Goal: Information Seeking & Learning: Compare options

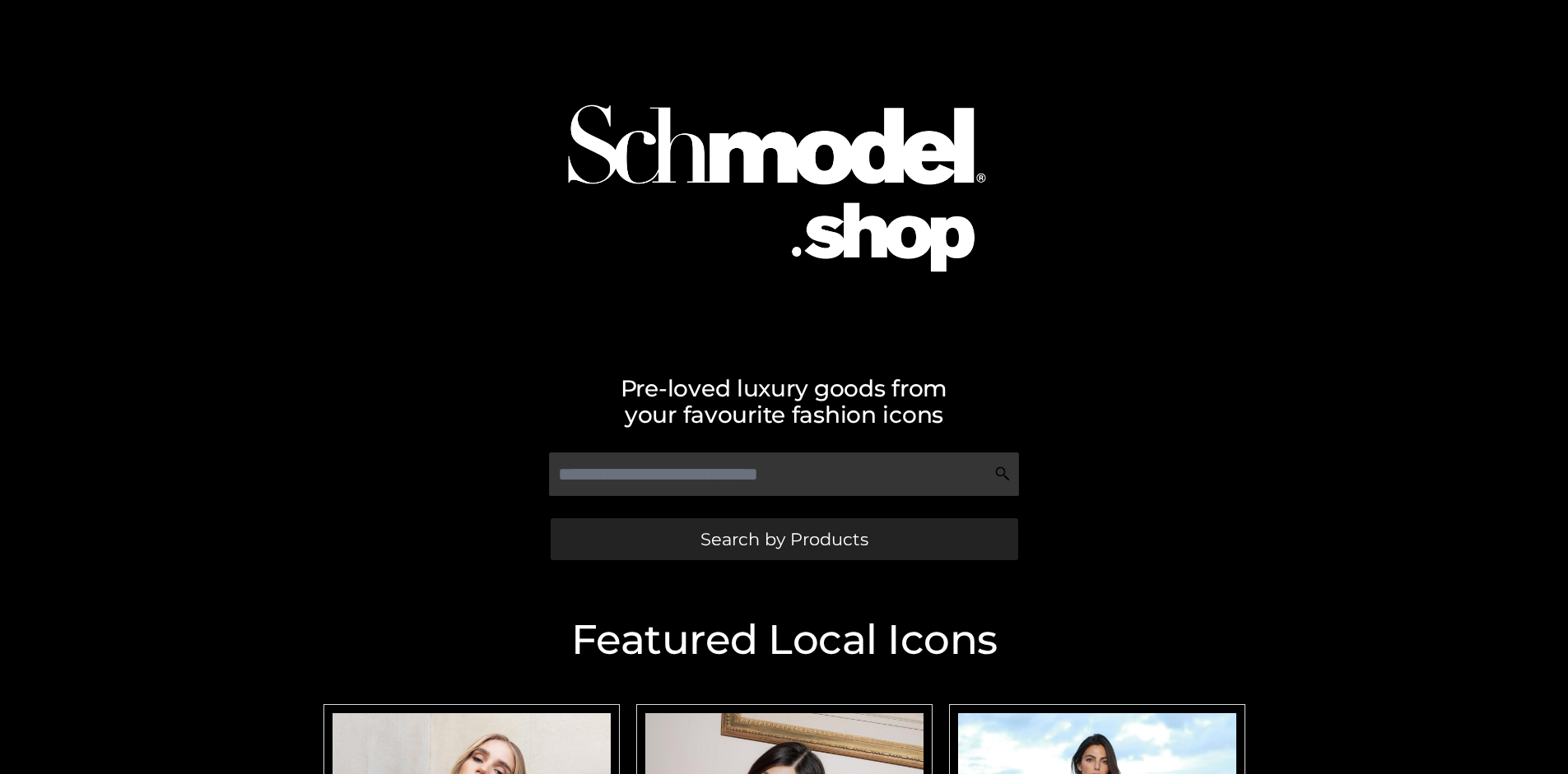
click at [784, 539] on span "Search by Products" at bounding box center [784, 539] width 168 height 18
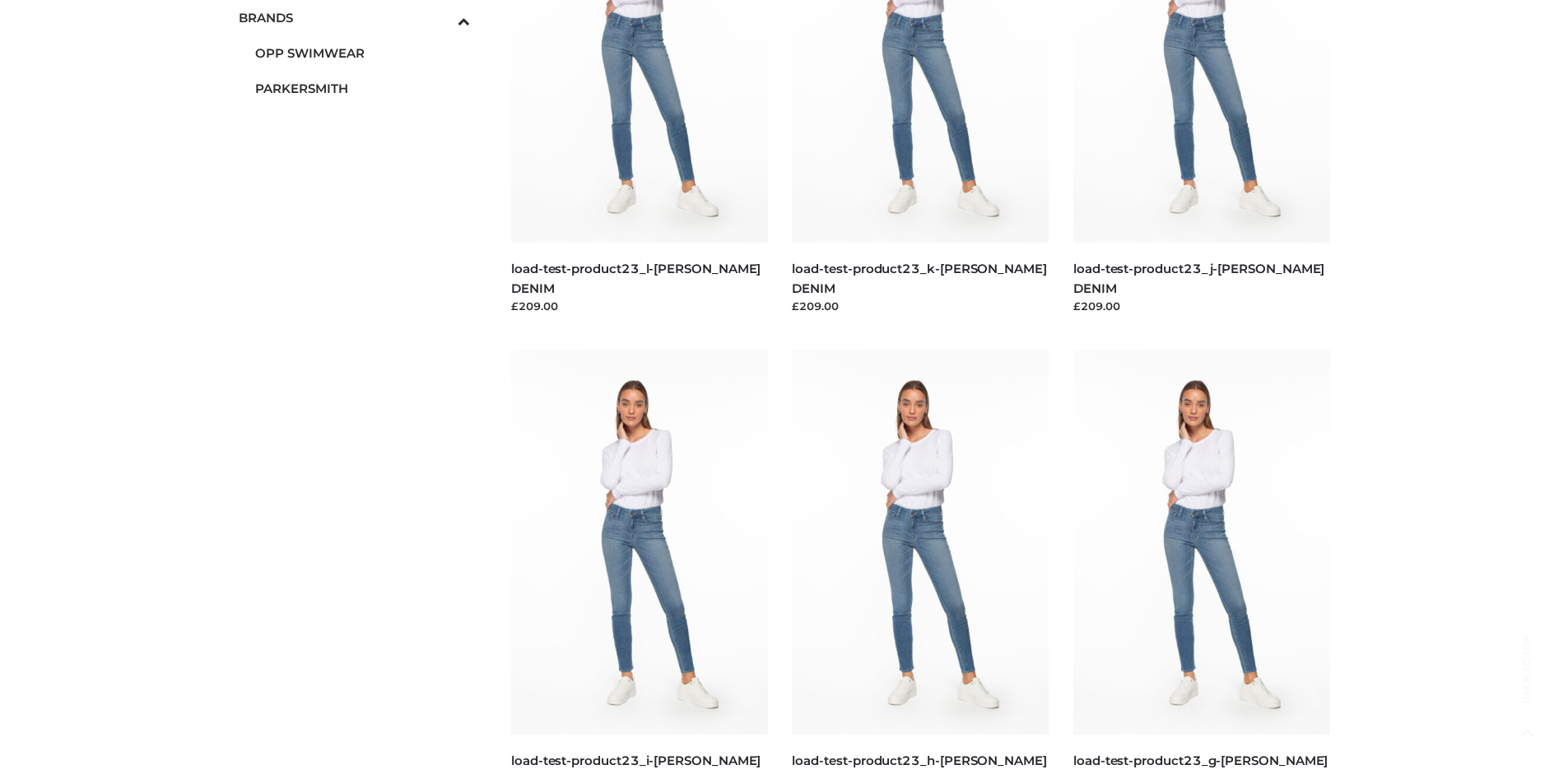
click at [362, 88] on span "PARKERSMITH" at bounding box center [363, 88] width 216 height 19
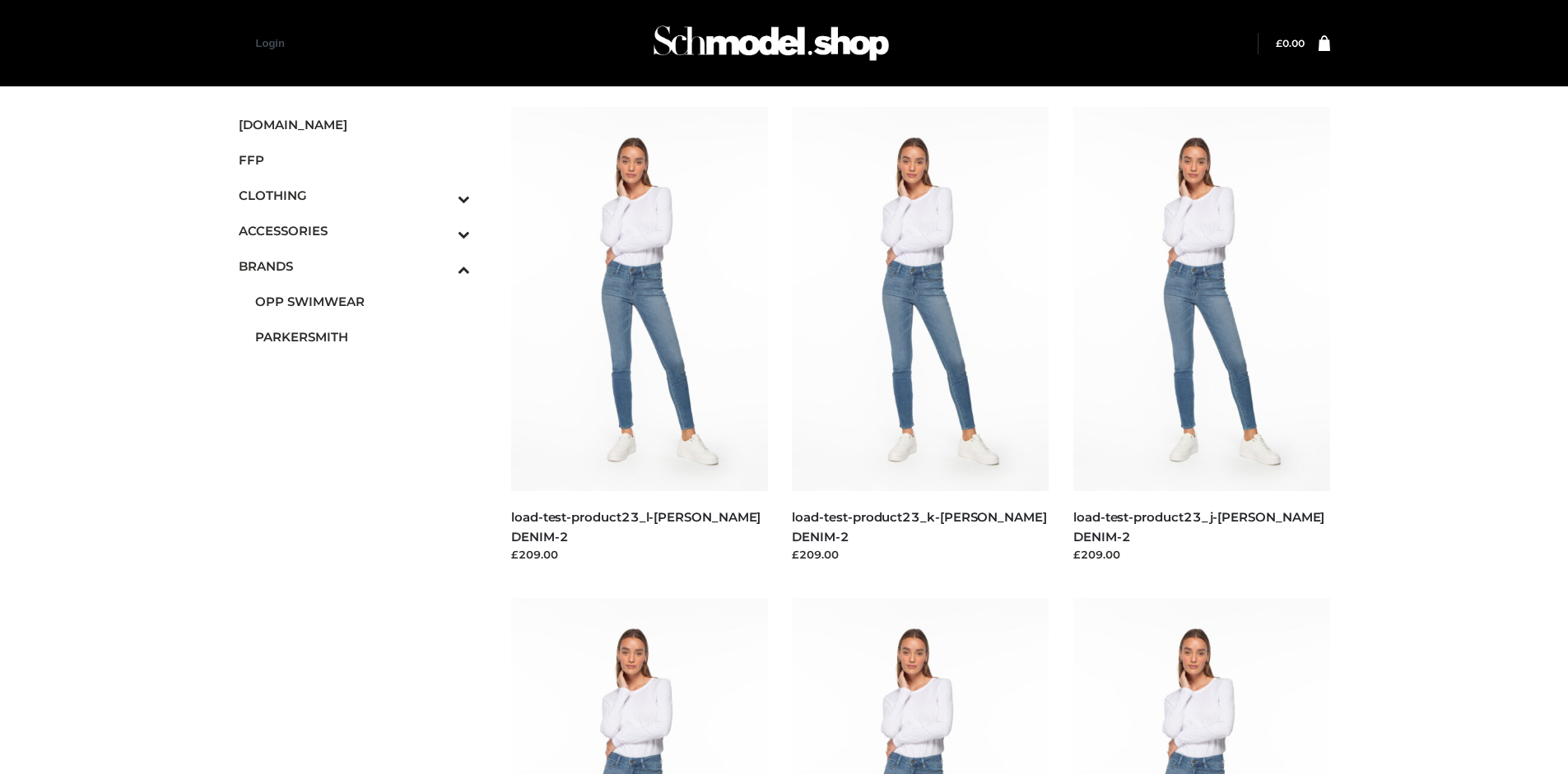
scroll to position [774, 0]
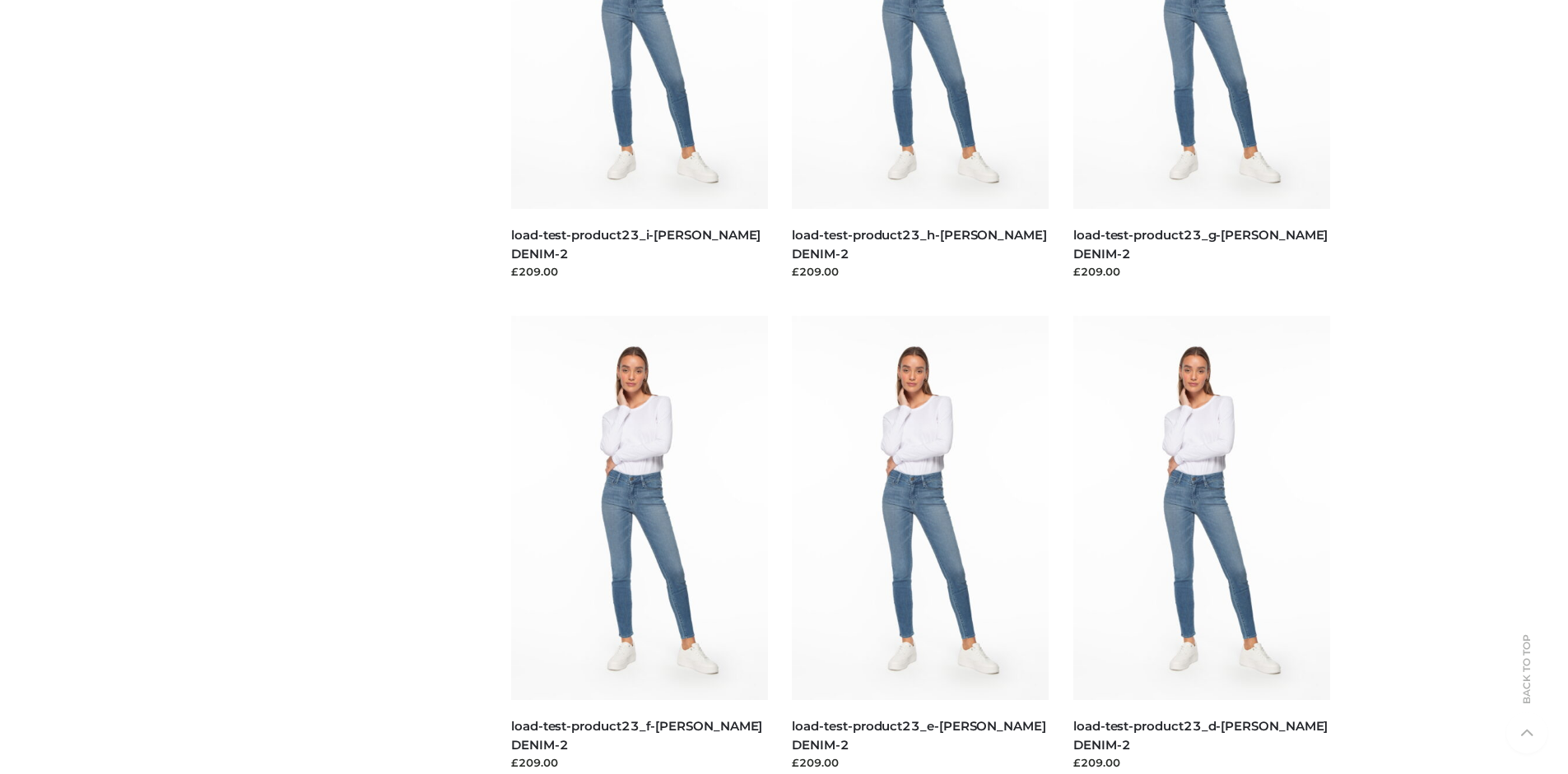
click at [920, 545] on img at bounding box center [920, 508] width 257 height 384
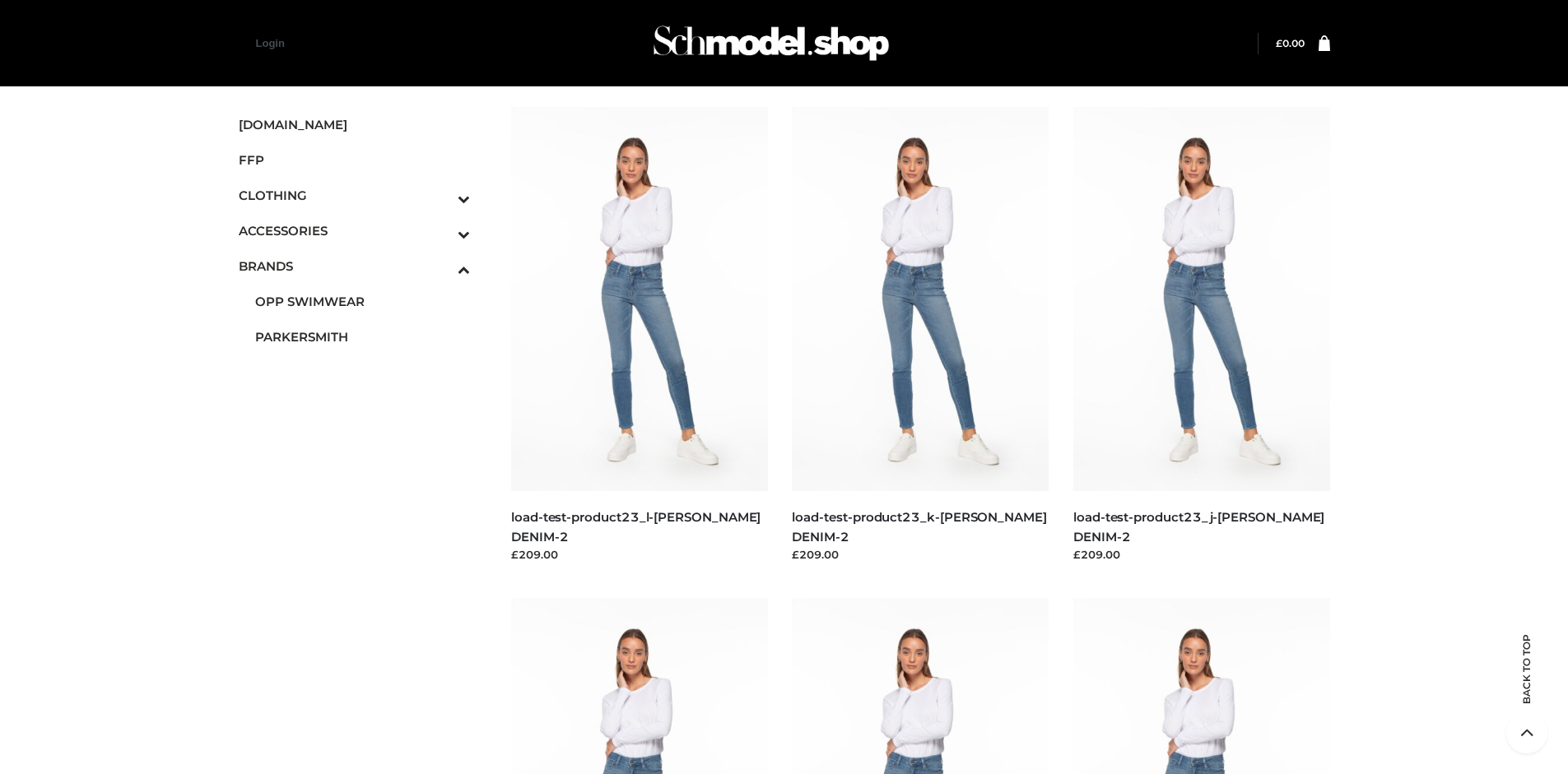
click at [1201, 336] on img at bounding box center [1201, 299] width 257 height 384
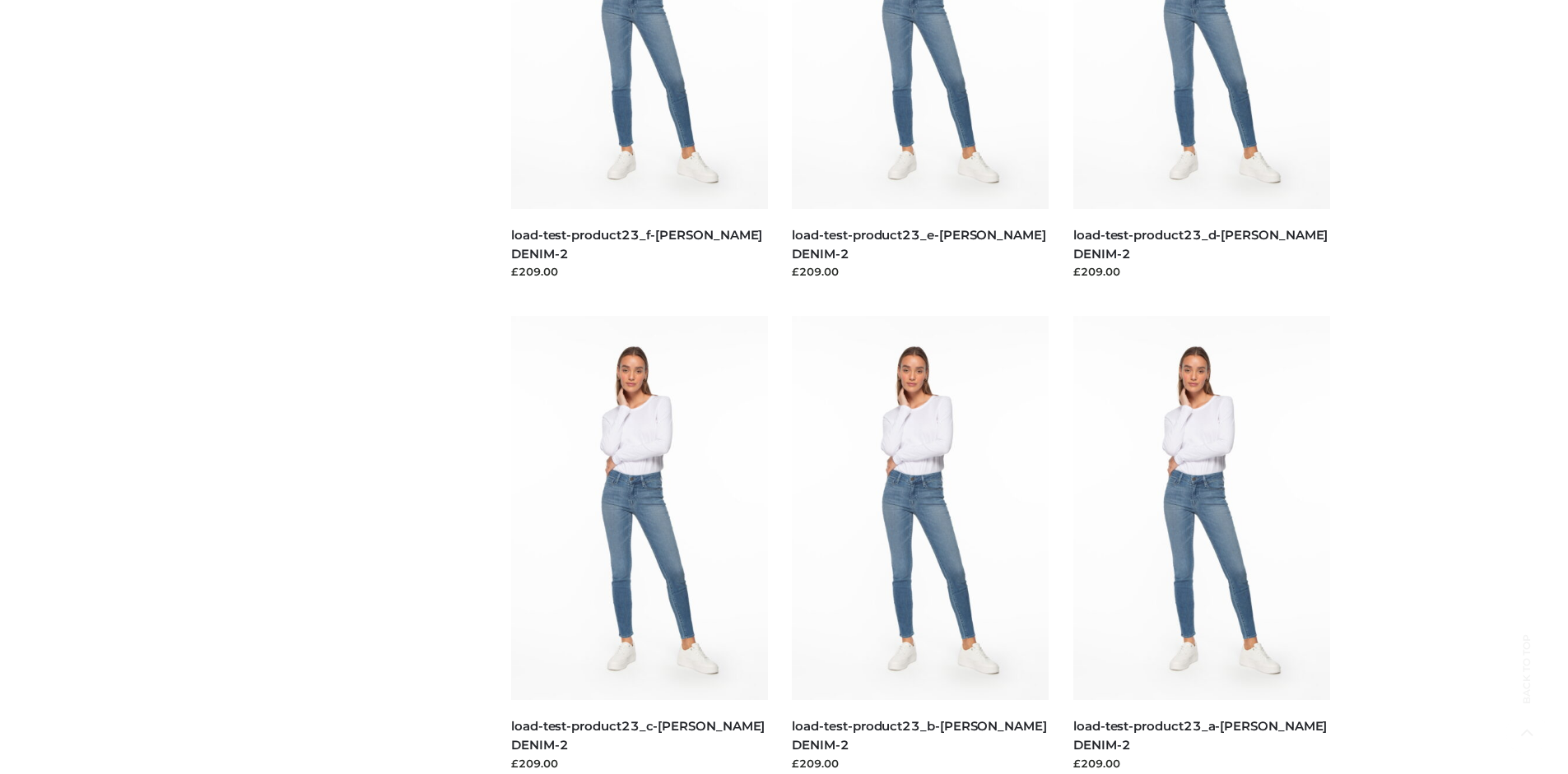
click at [639, 545] on img at bounding box center [640, 508] width 257 height 384
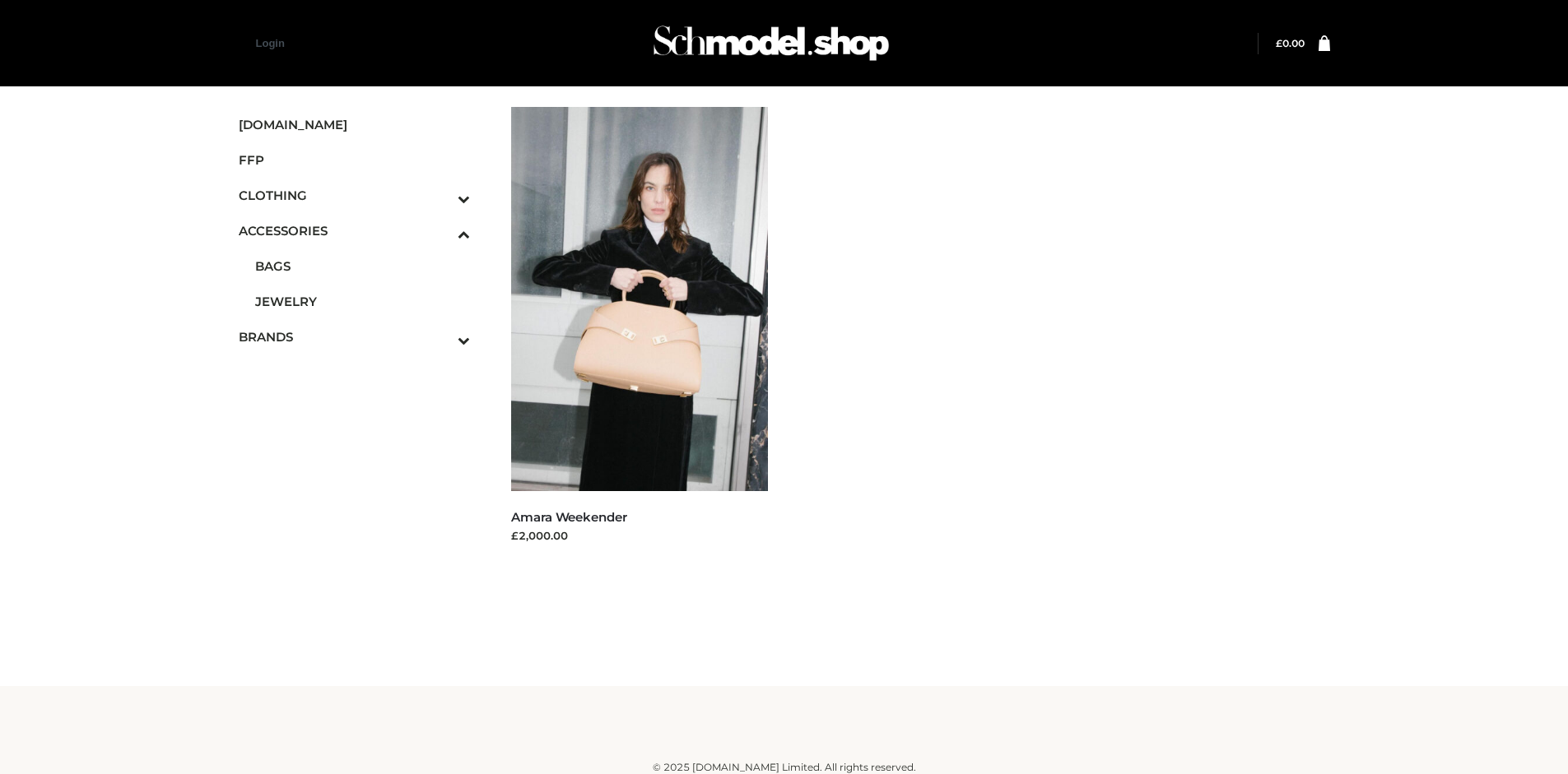
click at [442, 195] on icon "Toggle Submenu" at bounding box center [377, 199] width 185 height 19
click at [362, 337] on span "TWO PIECE" at bounding box center [363, 337] width 216 height 19
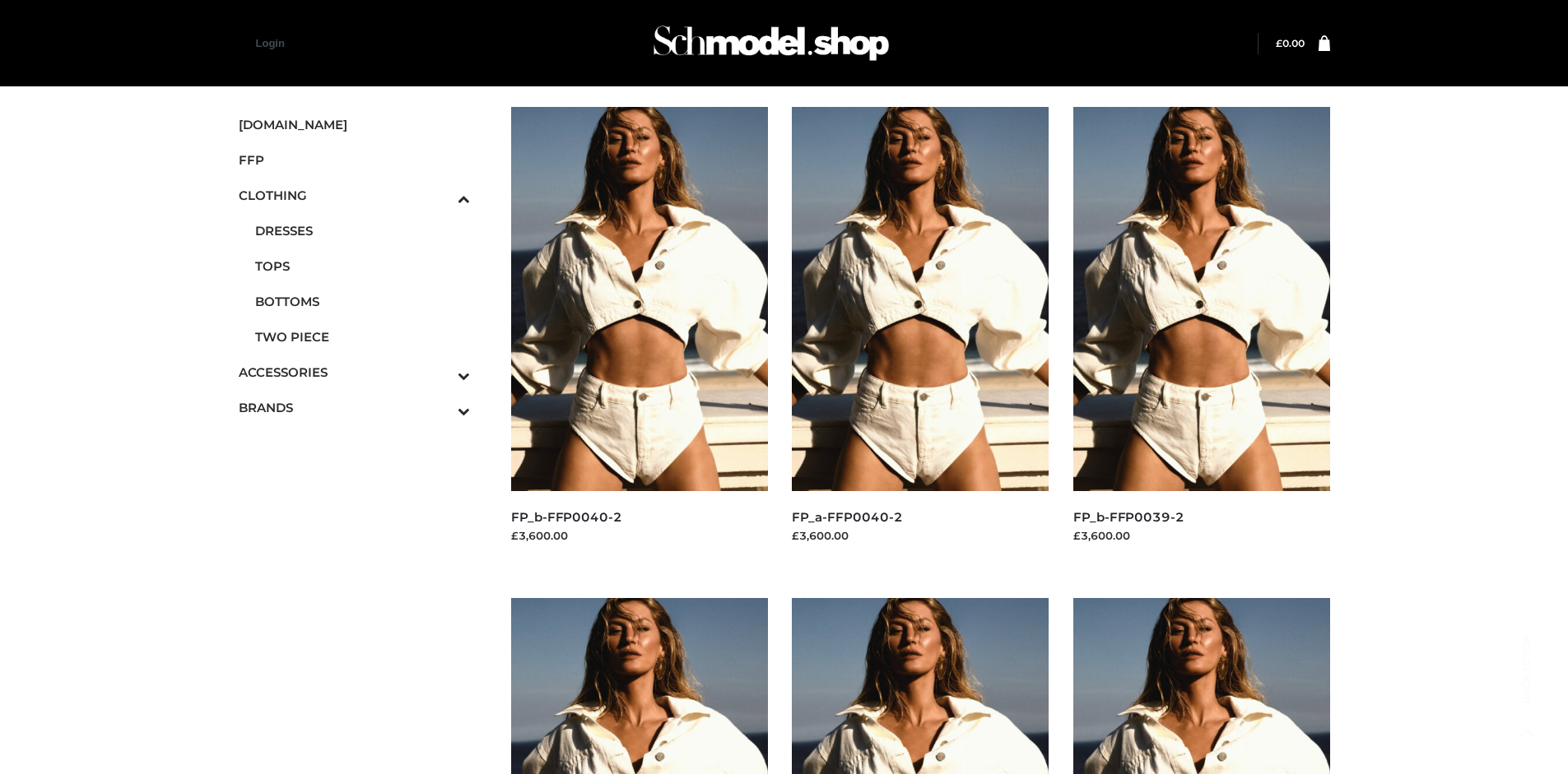
scroll to position [774, 0]
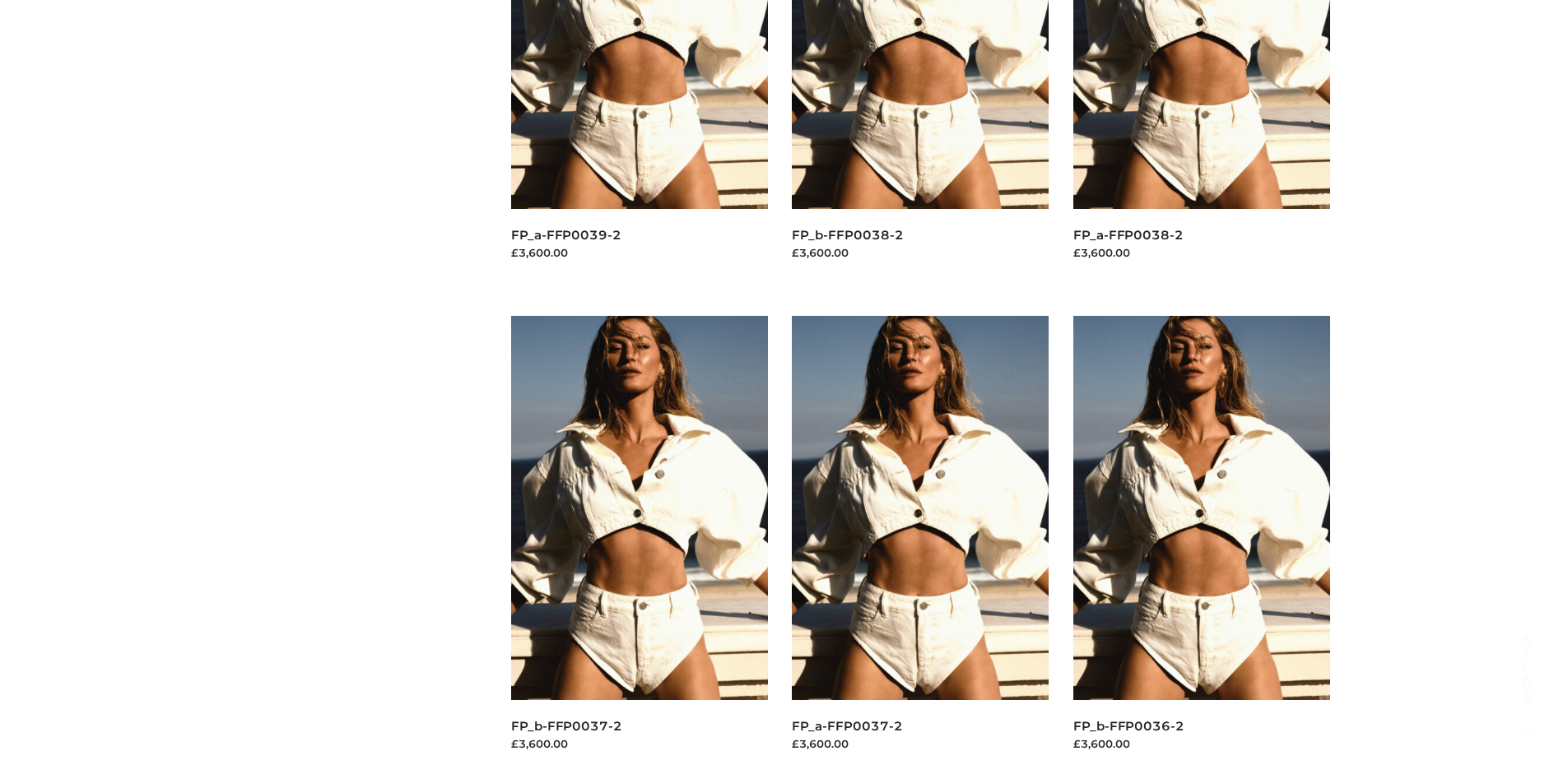
click at [920, 545] on img at bounding box center [920, 508] width 257 height 384
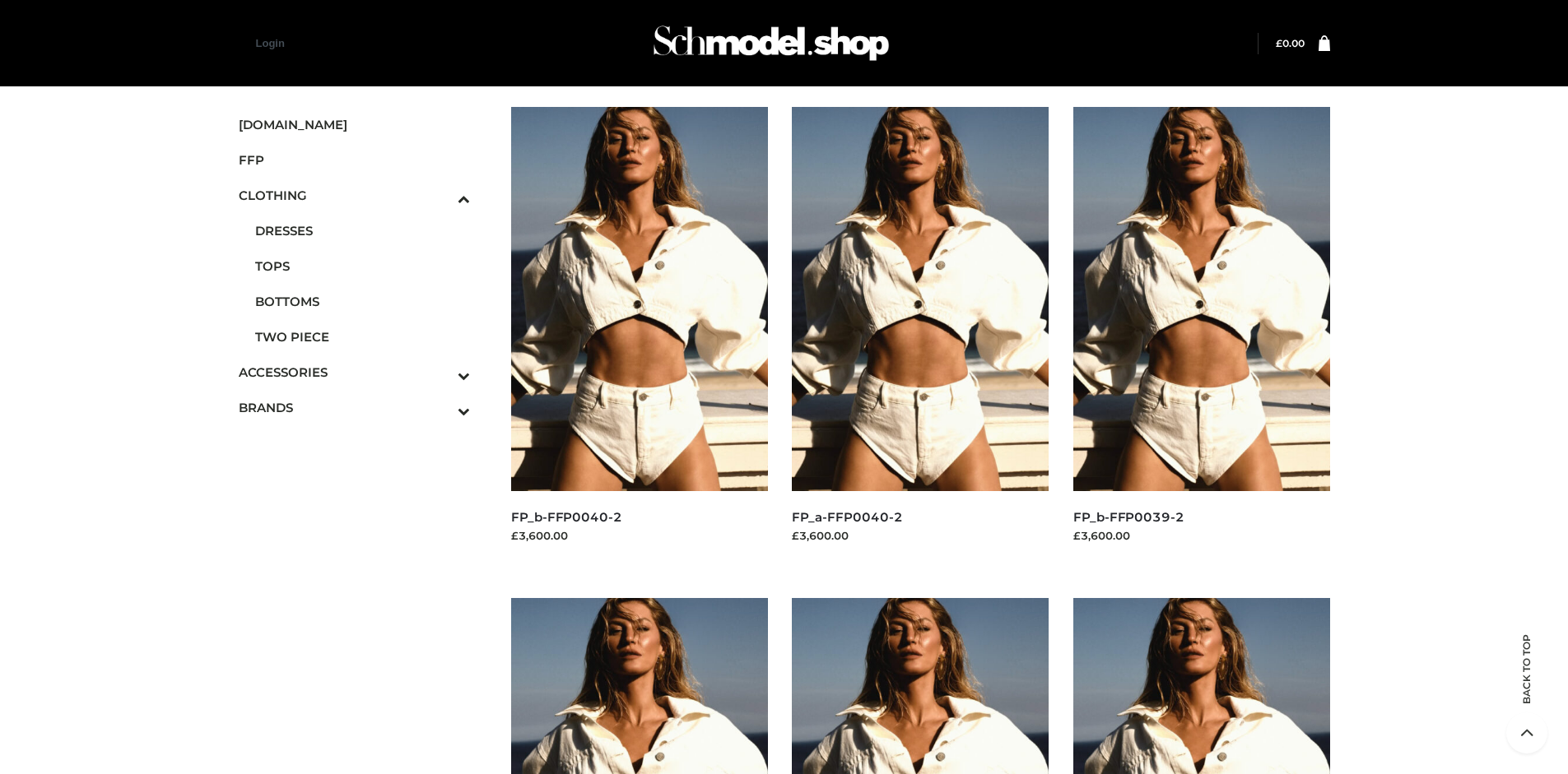
click at [1201, 336] on img at bounding box center [1201, 299] width 257 height 384
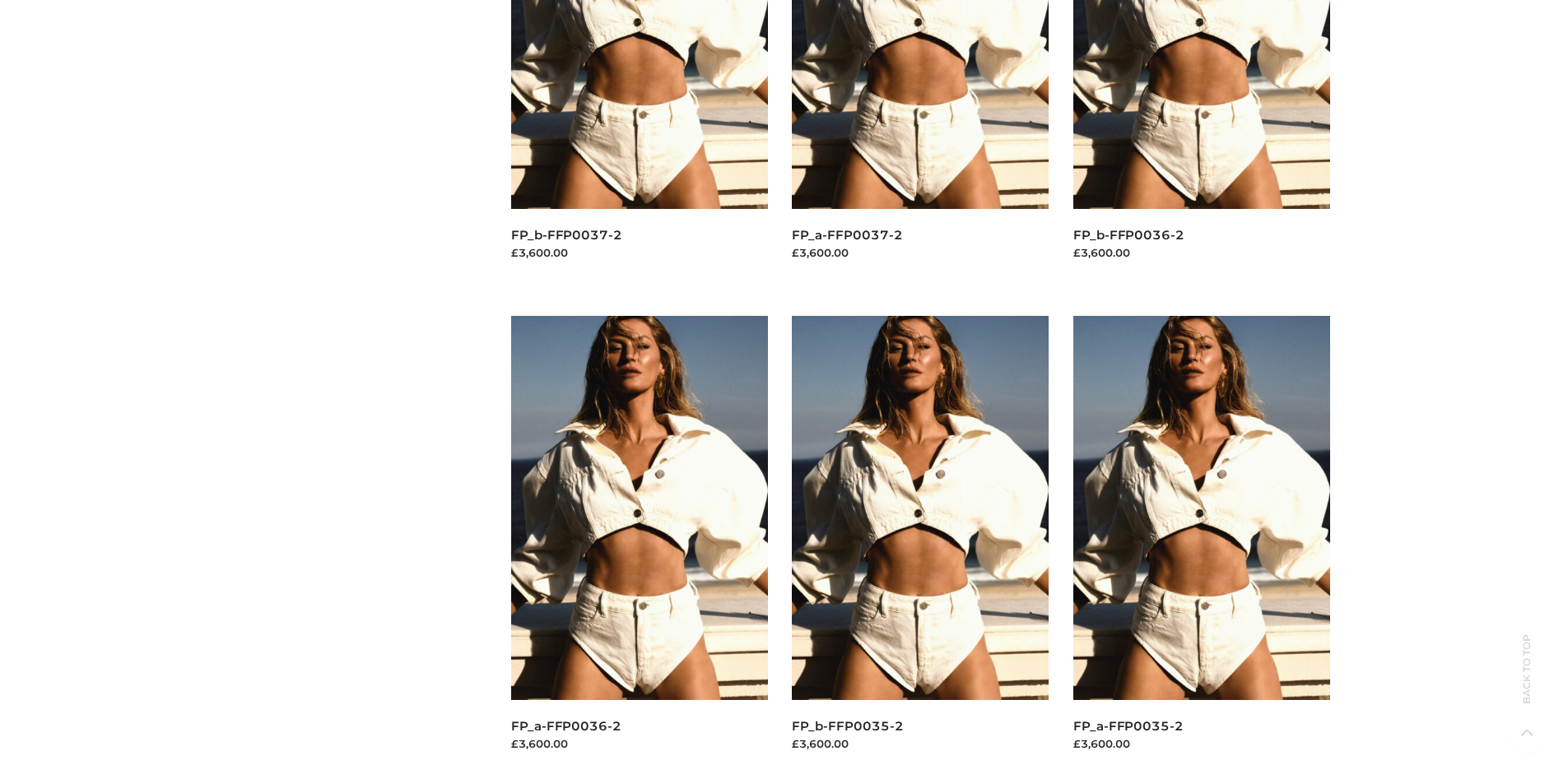
click at [920, 545] on img at bounding box center [920, 508] width 257 height 384
click at [1201, 545] on img at bounding box center [1201, 508] width 257 height 384
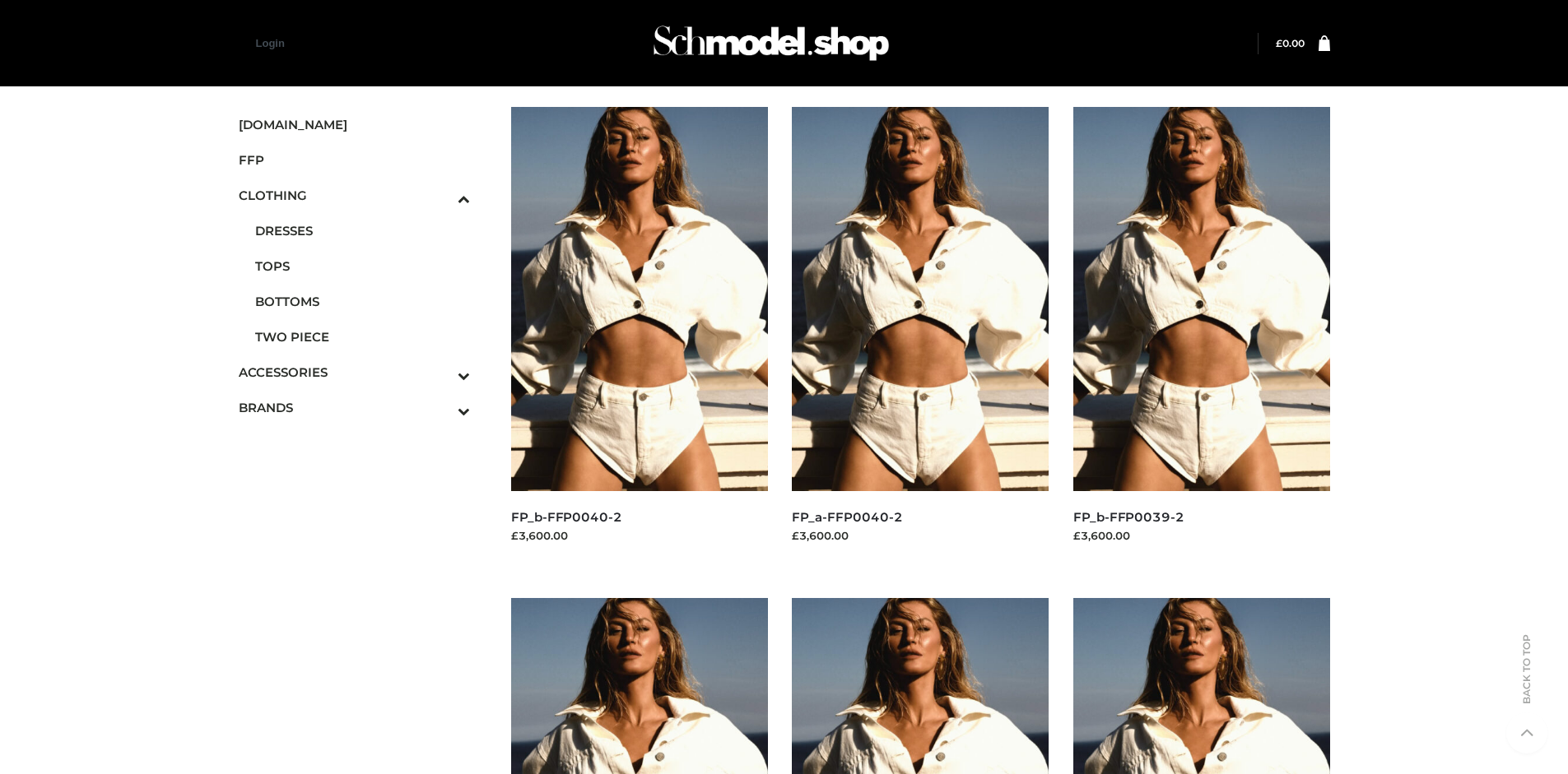
click at [354, 160] on span "FFP" at bounding box center [354, 160] width 232 height 19
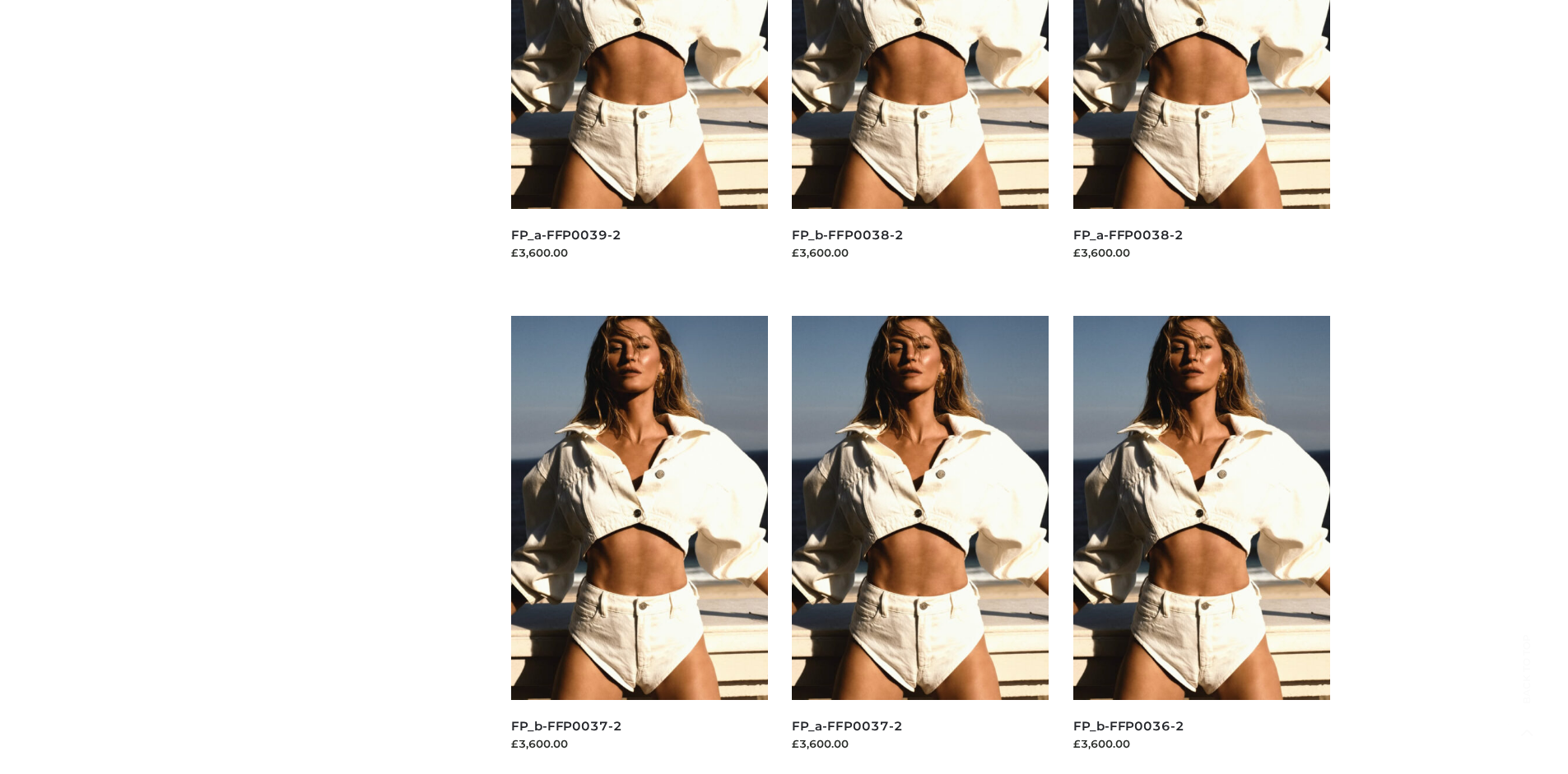
click at [920, 545] on img at bounding box center [920, 508] width 257 height 384
click at [1201, 545] on img at bounding box center [1201, 508] width 257 height 384
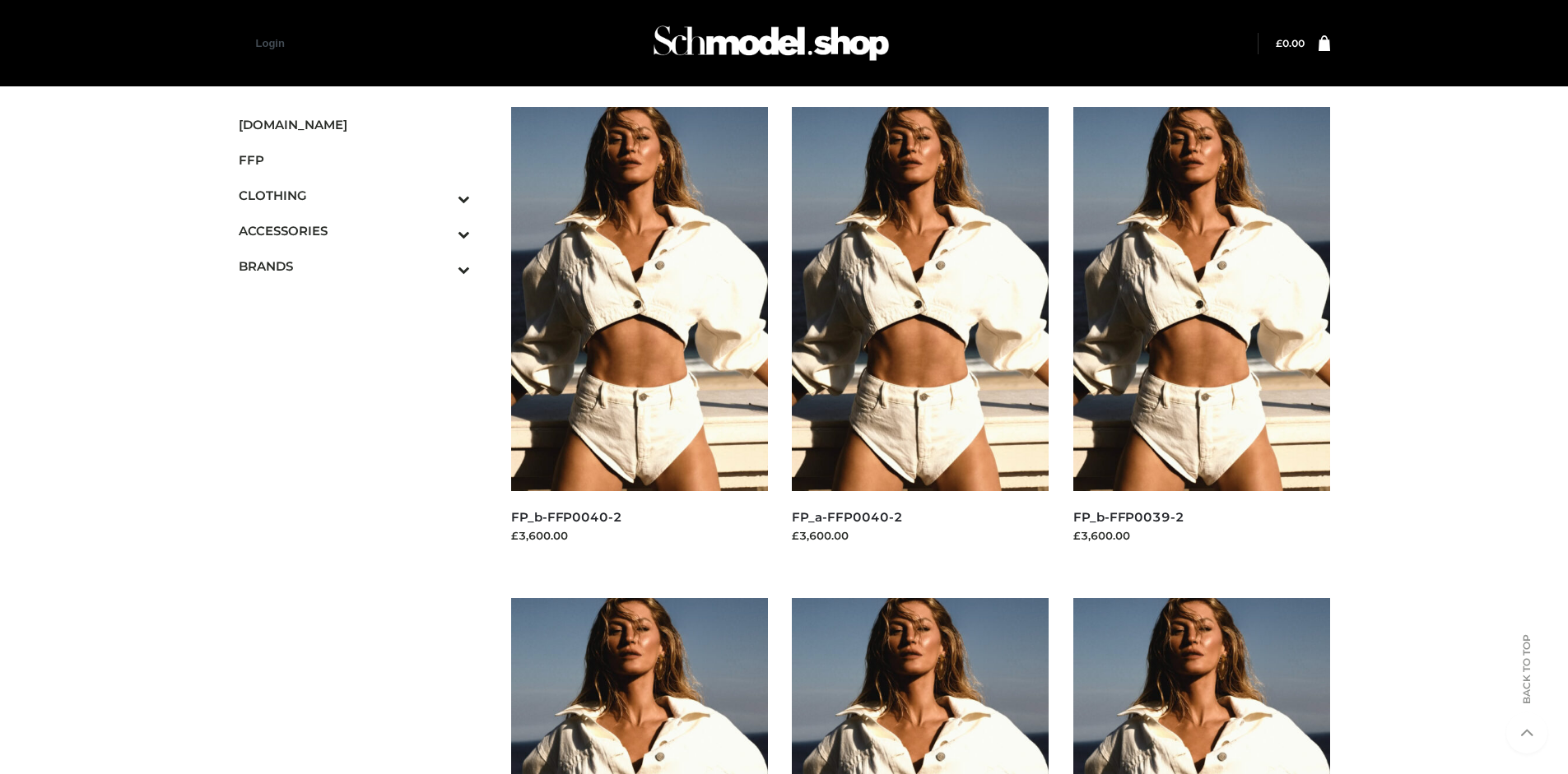
click at [1201, 336] on img at bounding box center [1201, 299] width 257 height 384
click at [639, 336] on img at bounding box center [640, 299] width 257 height 384
